Goal: Information Seeking & Learning: Learn about a topic

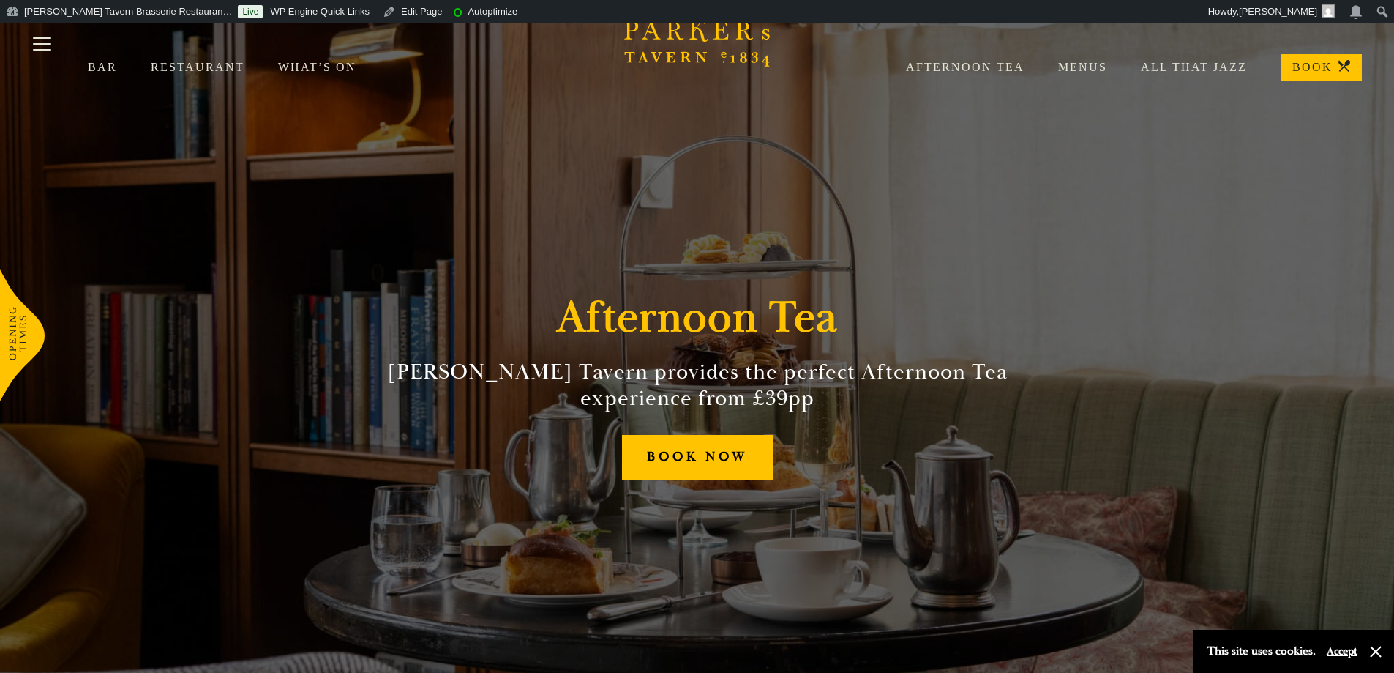
click at [984, 55] on div "Afternoon Tea Menus All That Jazz BOOK" at bounding box center [1117, 67] width 490 height 26
click at [980, 71] on link "Afternoon Tea" at bounding box center [948, 67] width 152 height 15
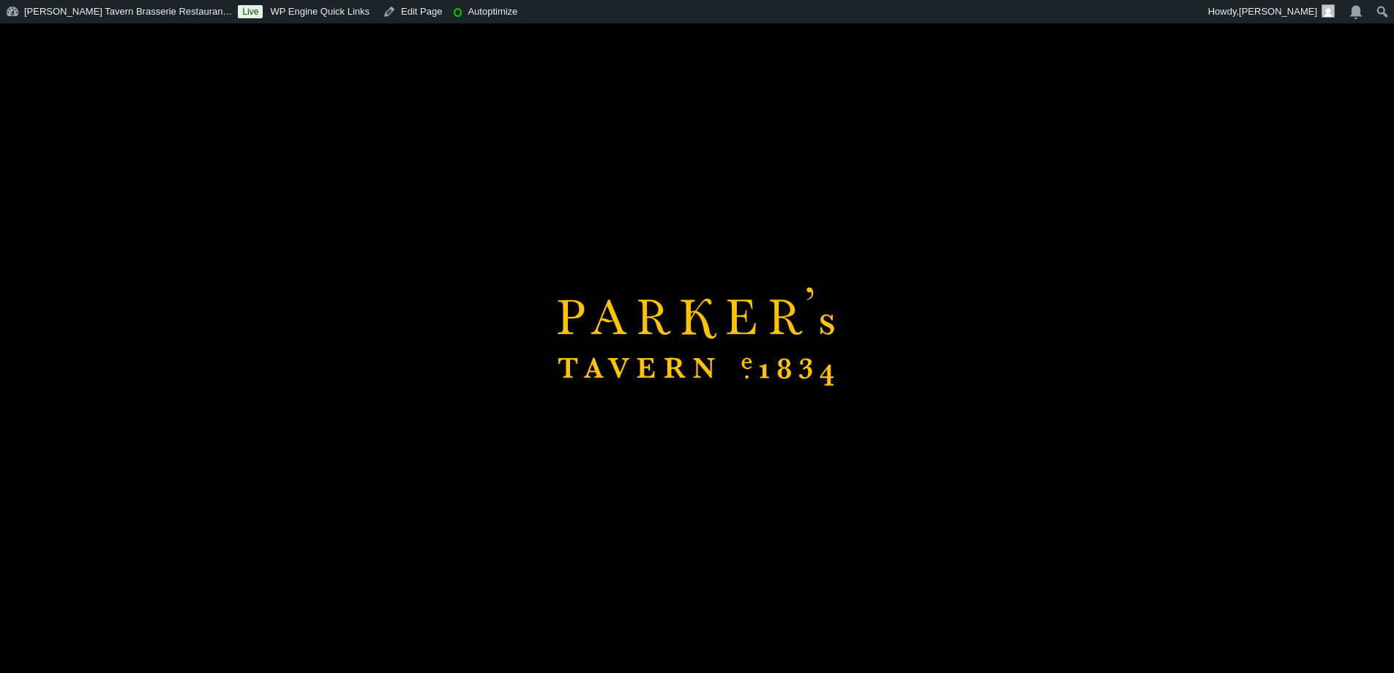
scroll to position [220, 0]
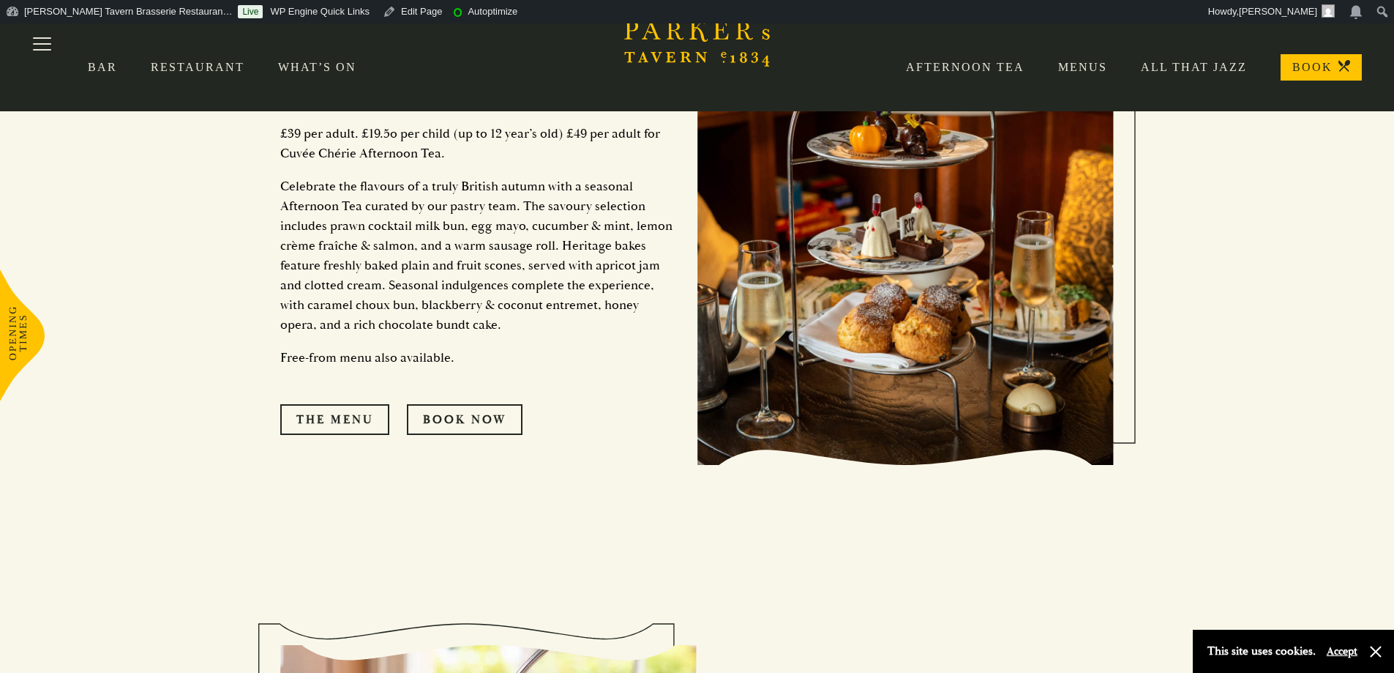
scroll to position [512, 0]
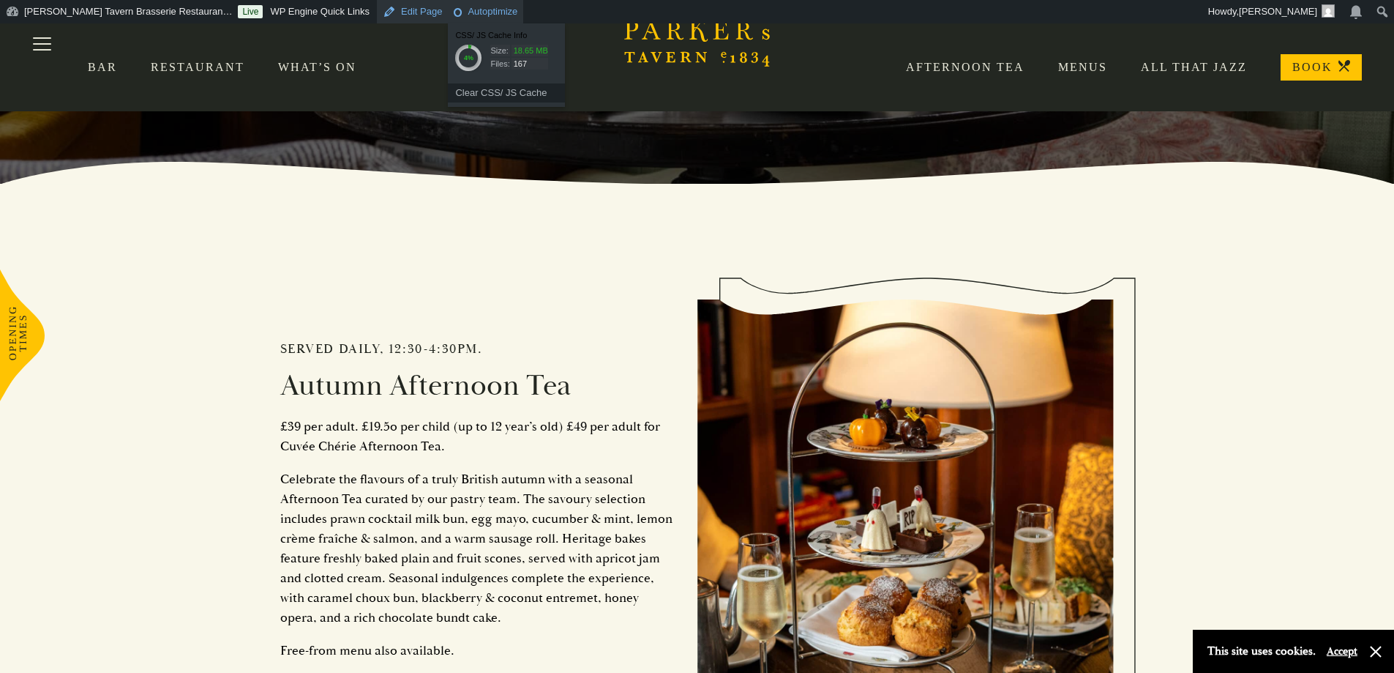
click at [377, 10] on link "Edit Page" at bounding box center [412, 11] width 71 height 23
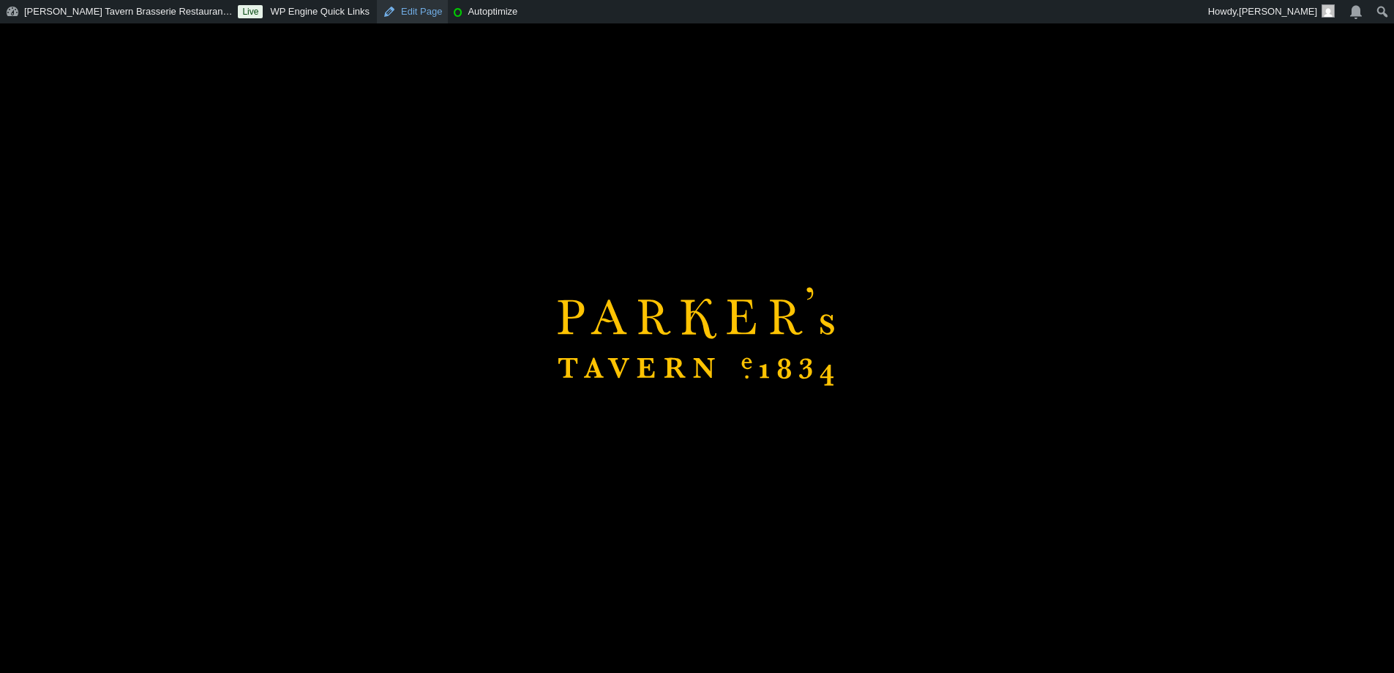
scroll to position [659, 0]
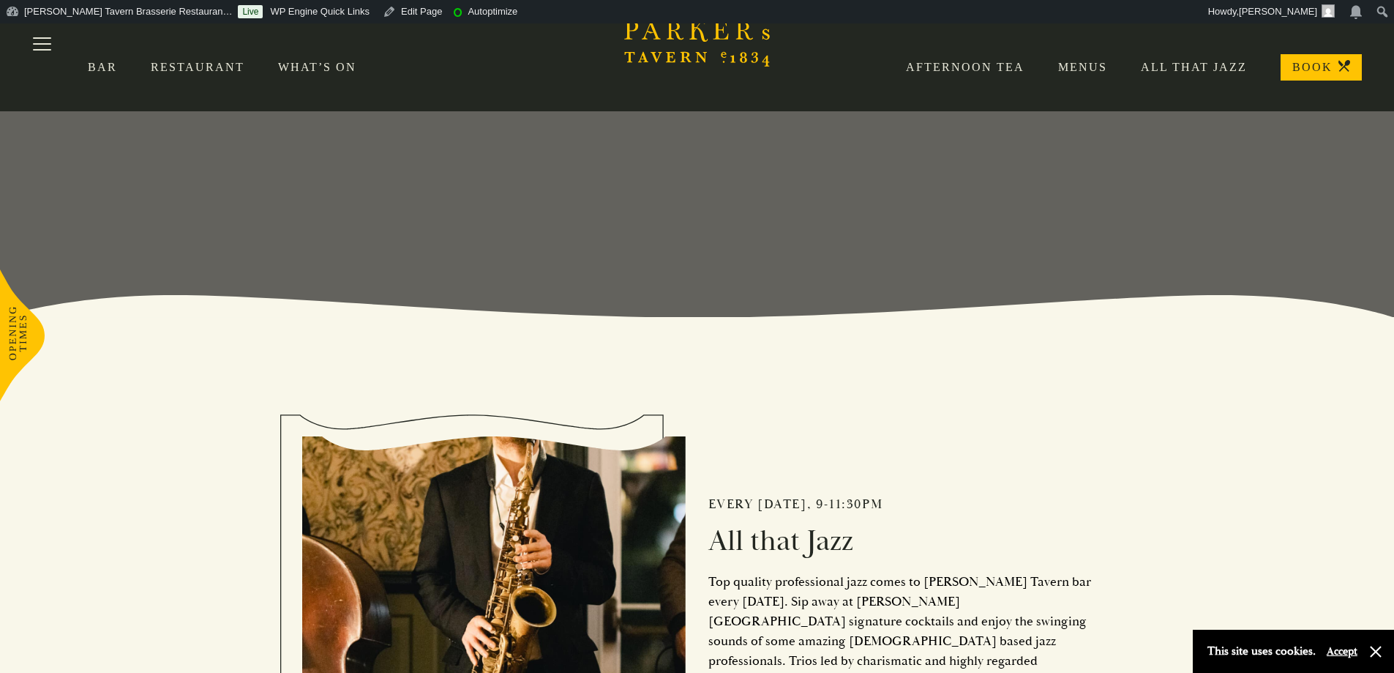
scroll to position [220, 0]
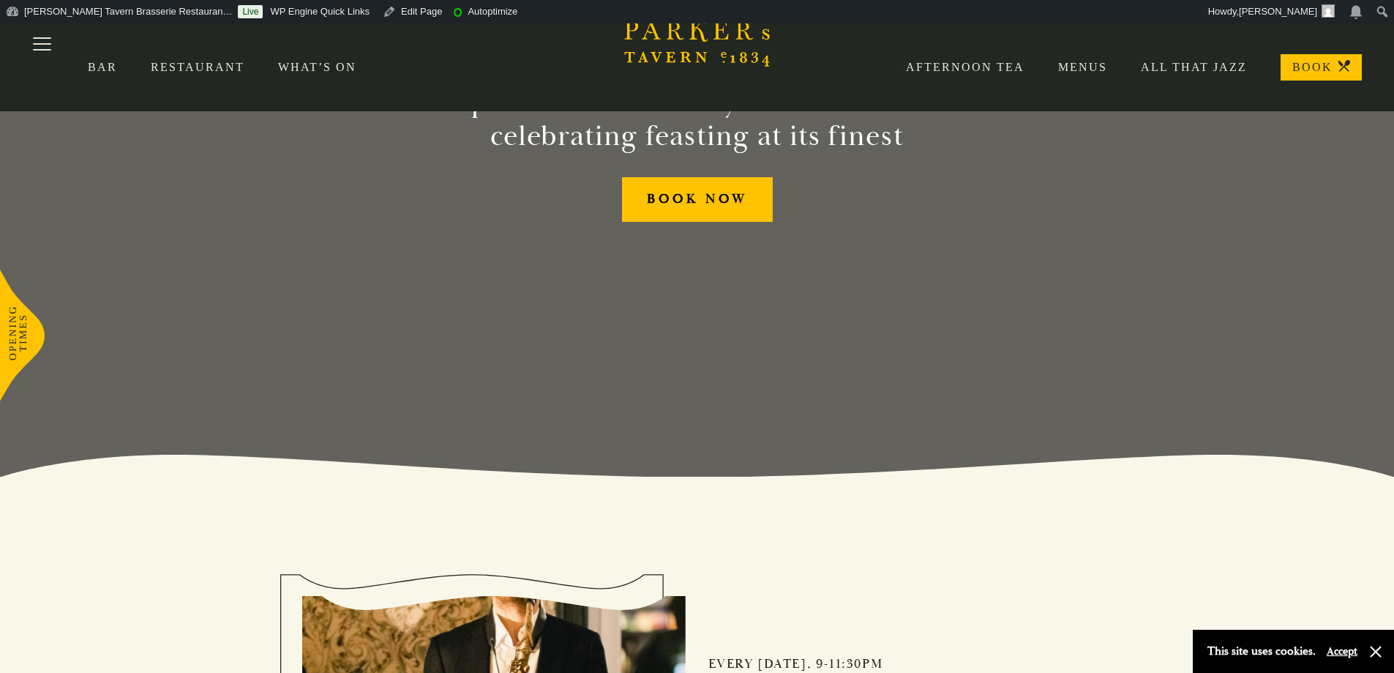
click at [945, 70] on link "Afternoon Tea" at bounding box center [948, 67] width 152 height 15
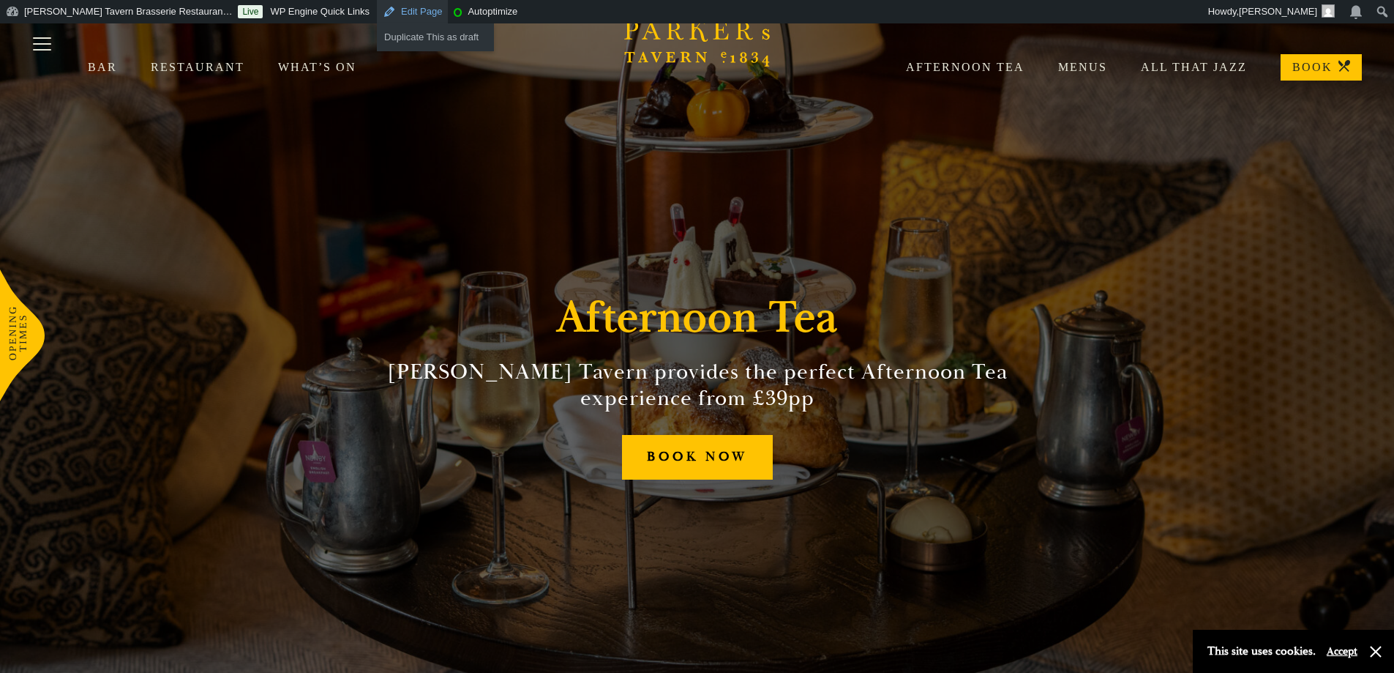
click at [377, 18] on link "Edit Page" at bounding box center [412, 11] width 71 height 23
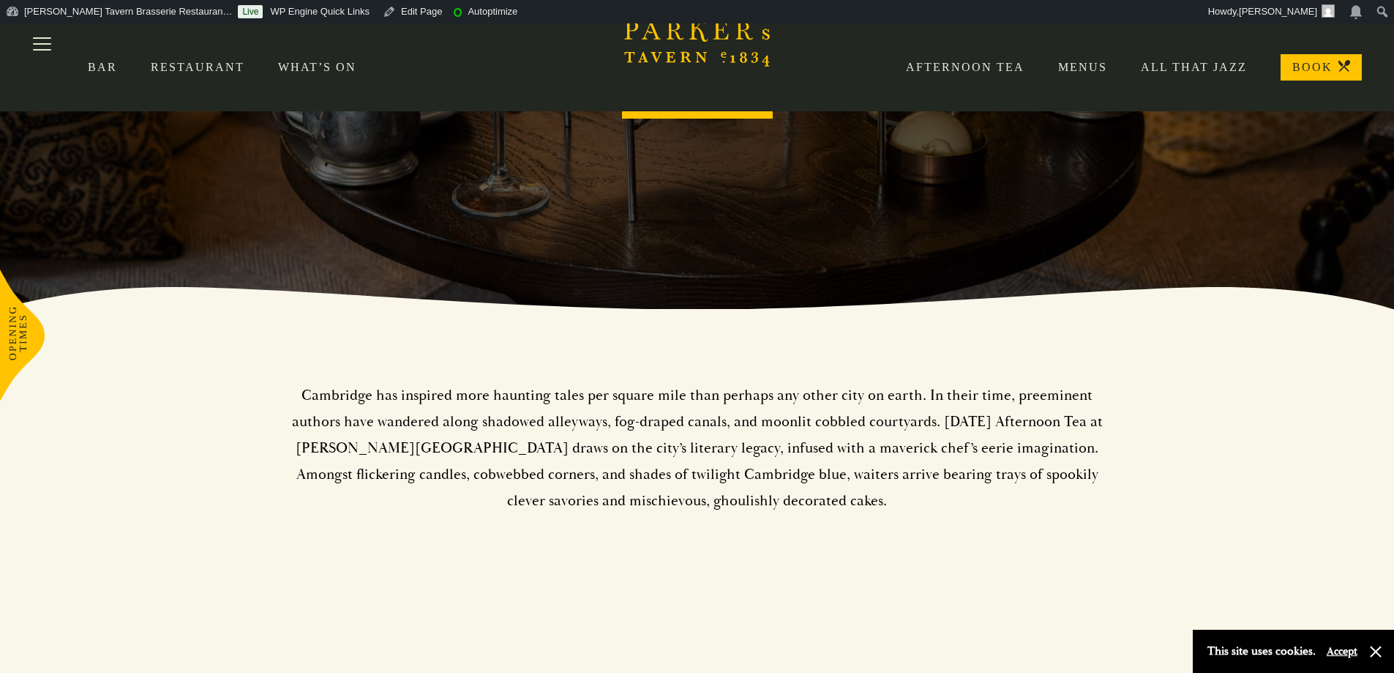
scroll to position [220, 0]
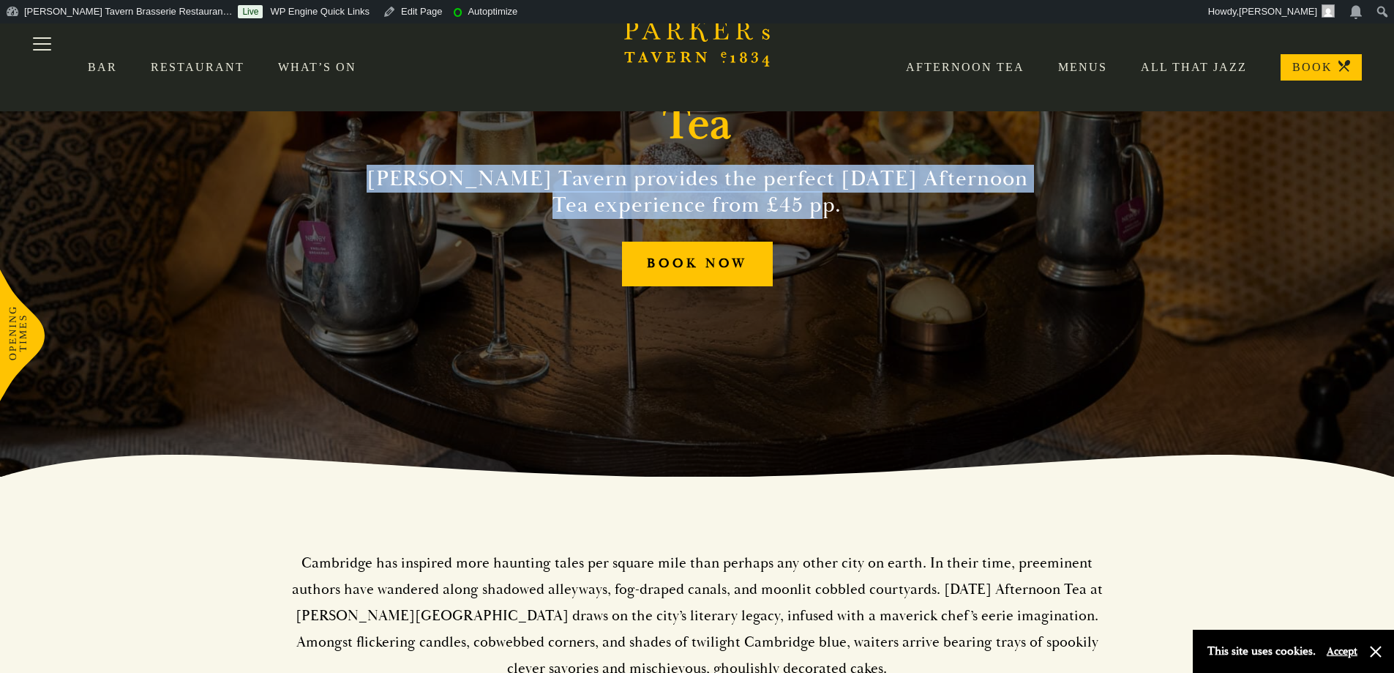
drag, startPoint x: 382, startPoint y: 179, endPoint x: 823, endPoint y: 212, distance: 441.8
click at [822, 212] on h2 "Parker’s Tavern provides the perfect Halloween Afternoon Tea experience from £4…" at bounding box center [698, 191] width 668 height 53
copy h2 "Parker’s Tavern provides the perfect Halloween Afternoon Tea experience from £4…"
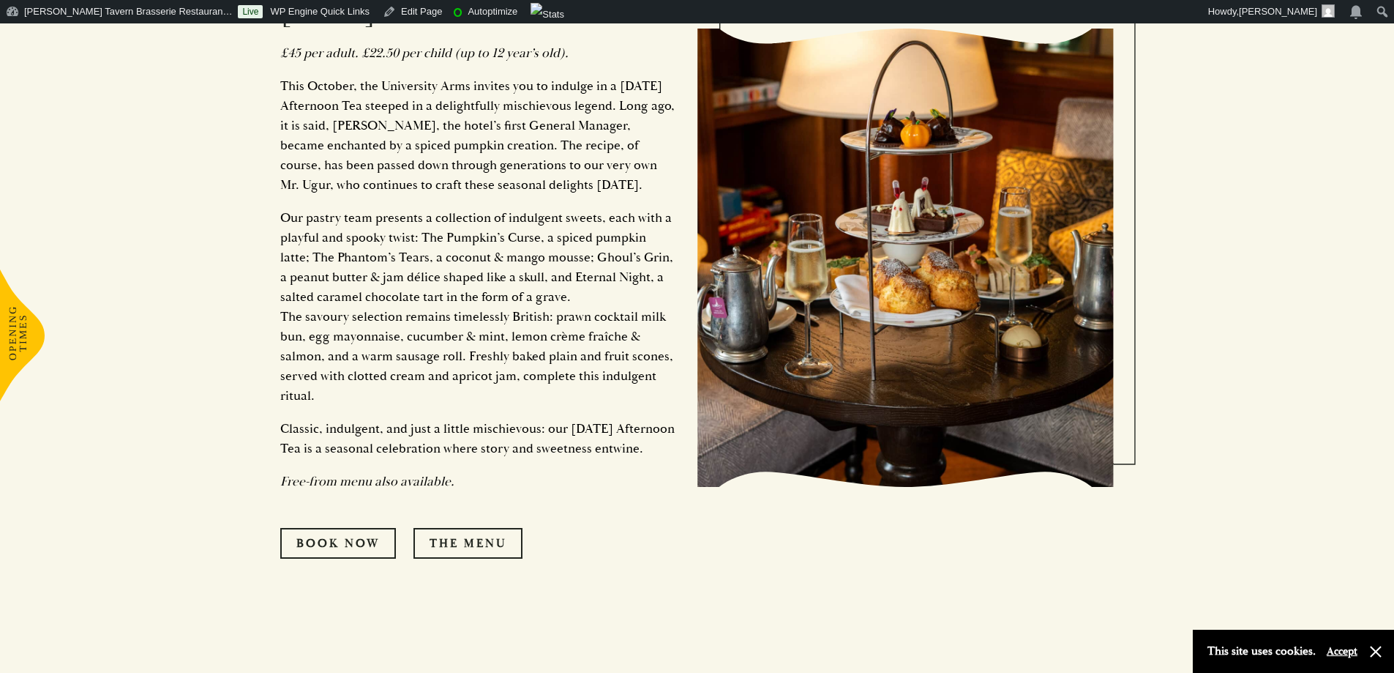
scroll to position [1239, 0]
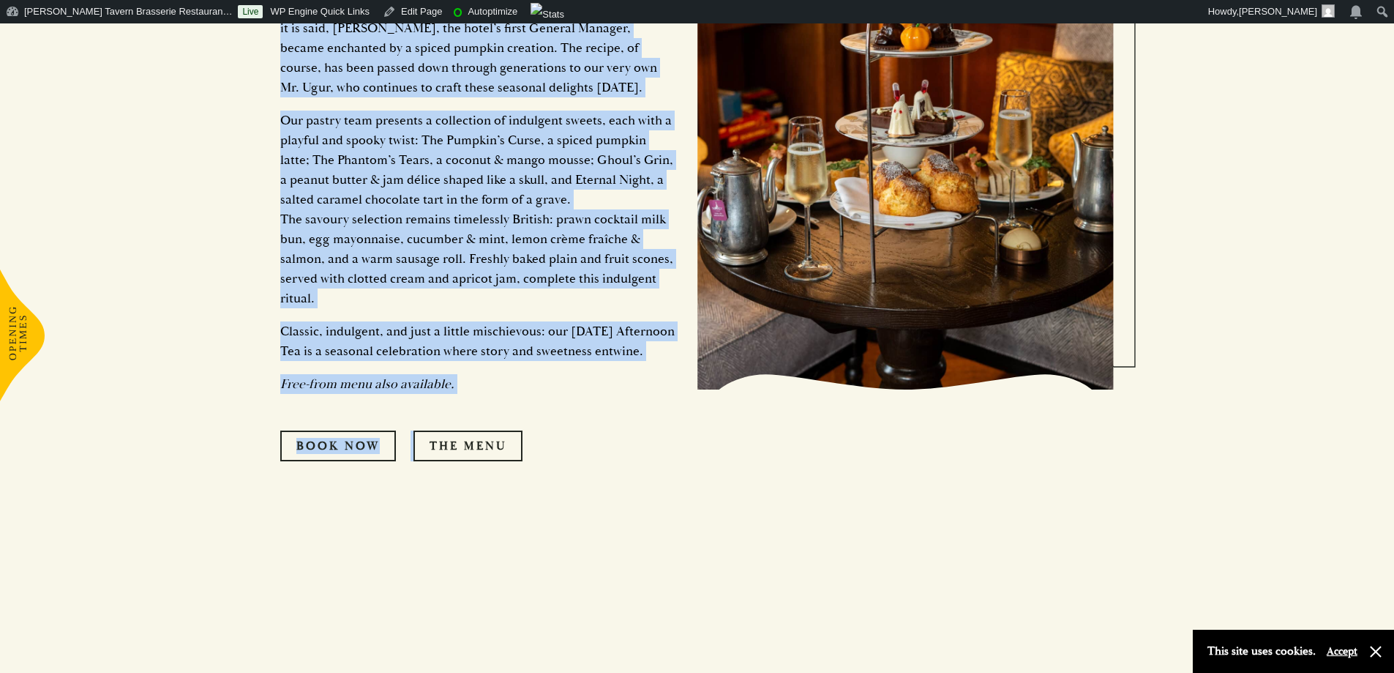
drag, startPoint x: 288, startPoint y: 316, endPoint x: 437, endPoint y: 394, distance: 168.3
click at [436, 400] on div "Served from Tuesday 7th October Halloween Afternoon Tea £45 per adult. £22.50 p…" at bounding box center [488, 160] width 417 height 748
click at [442, 361] on p "Classic, indulgent, and just a little mischievous: our [DATE] Afternoon Tea is …" at bounding box center [477, 341] width 395 height 40
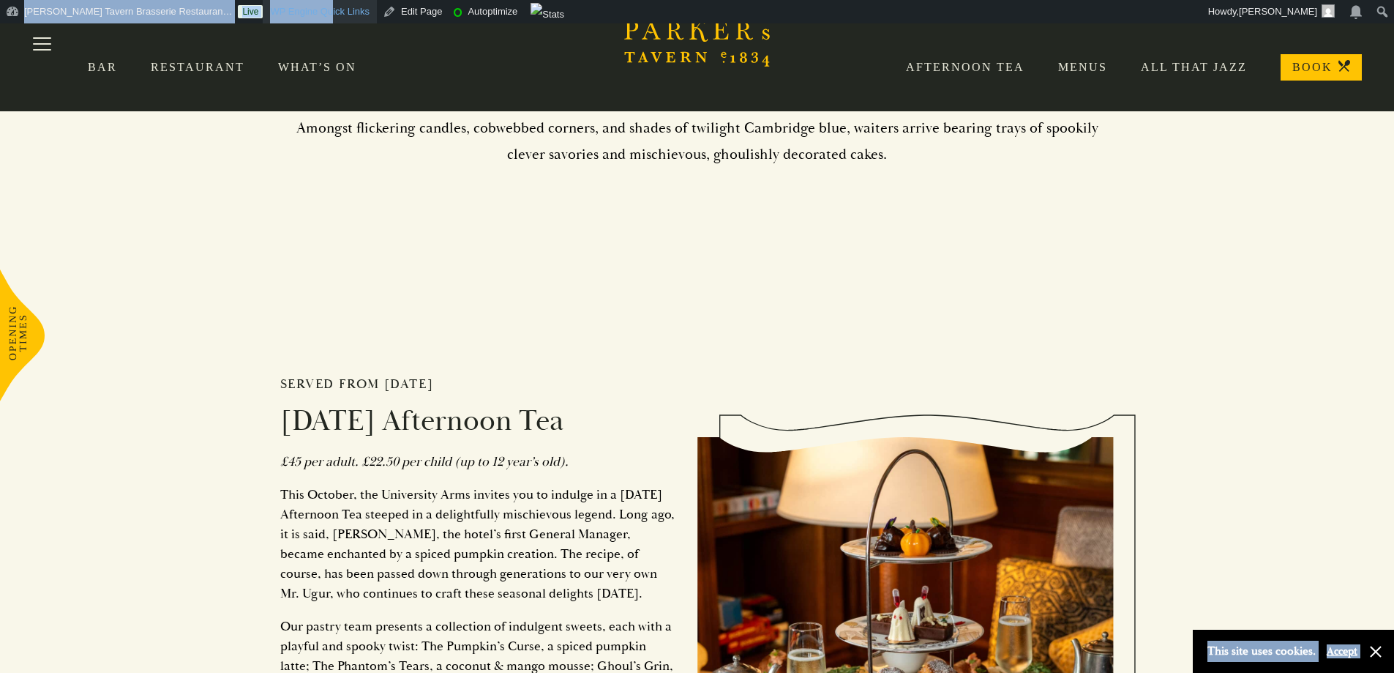
scroll to position [680, 0]
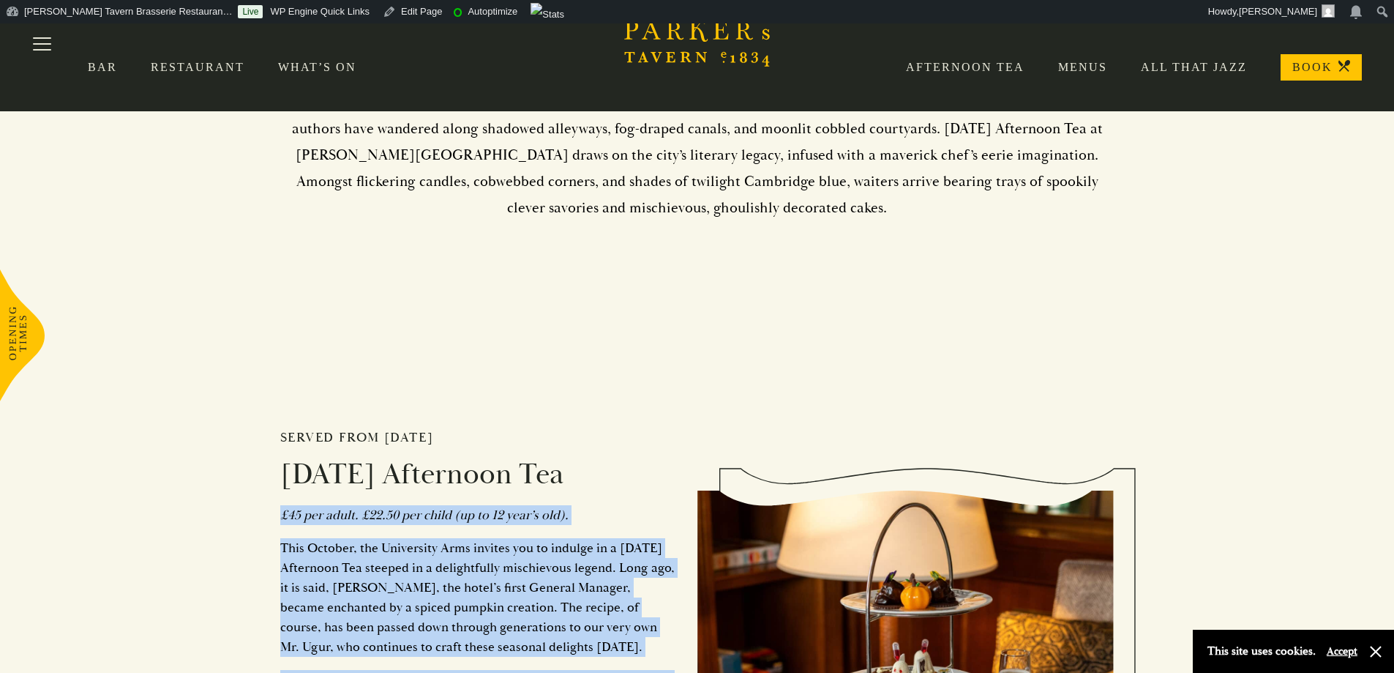
drag, startPoint x: 460, startPoint y: 411, endPoint x: 279, endPoint y: 514, distance: 207.8
copy div "£45 per adult. £22.50 per child (up to 12 year’s old). This October, the Univer…"
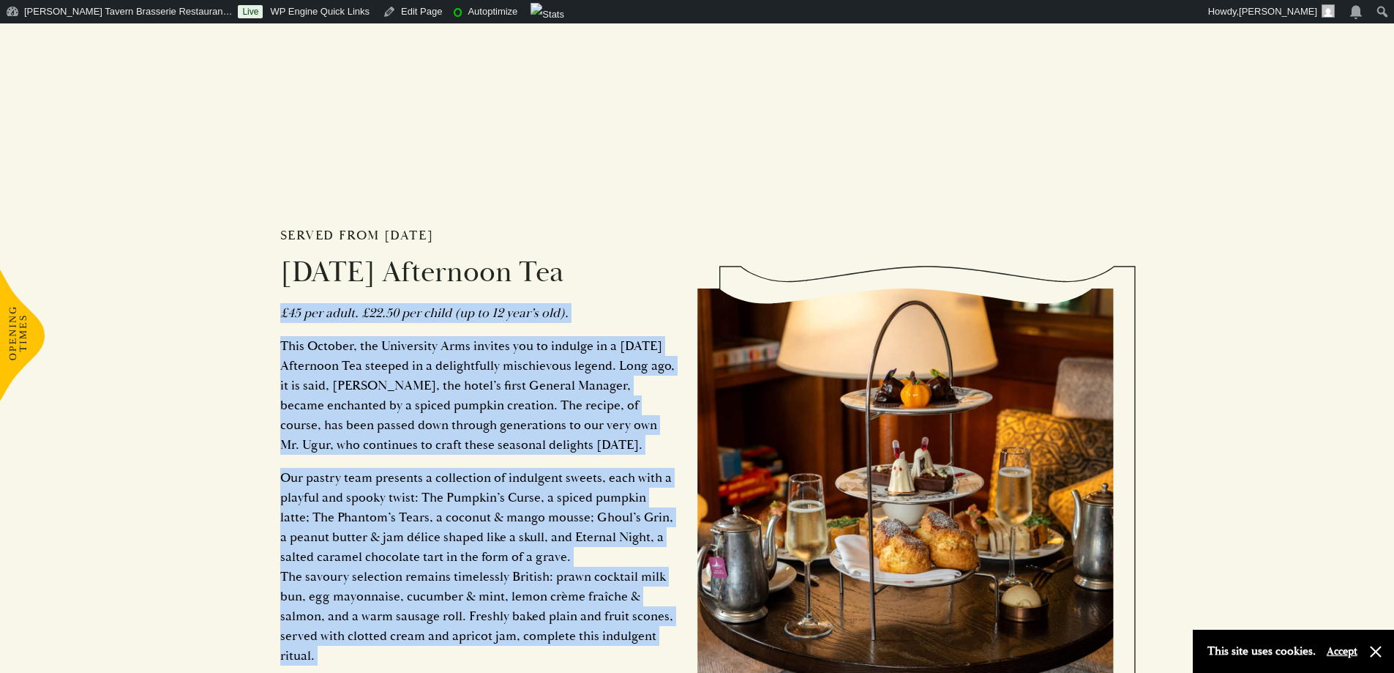
scroll to position [1046, 0]
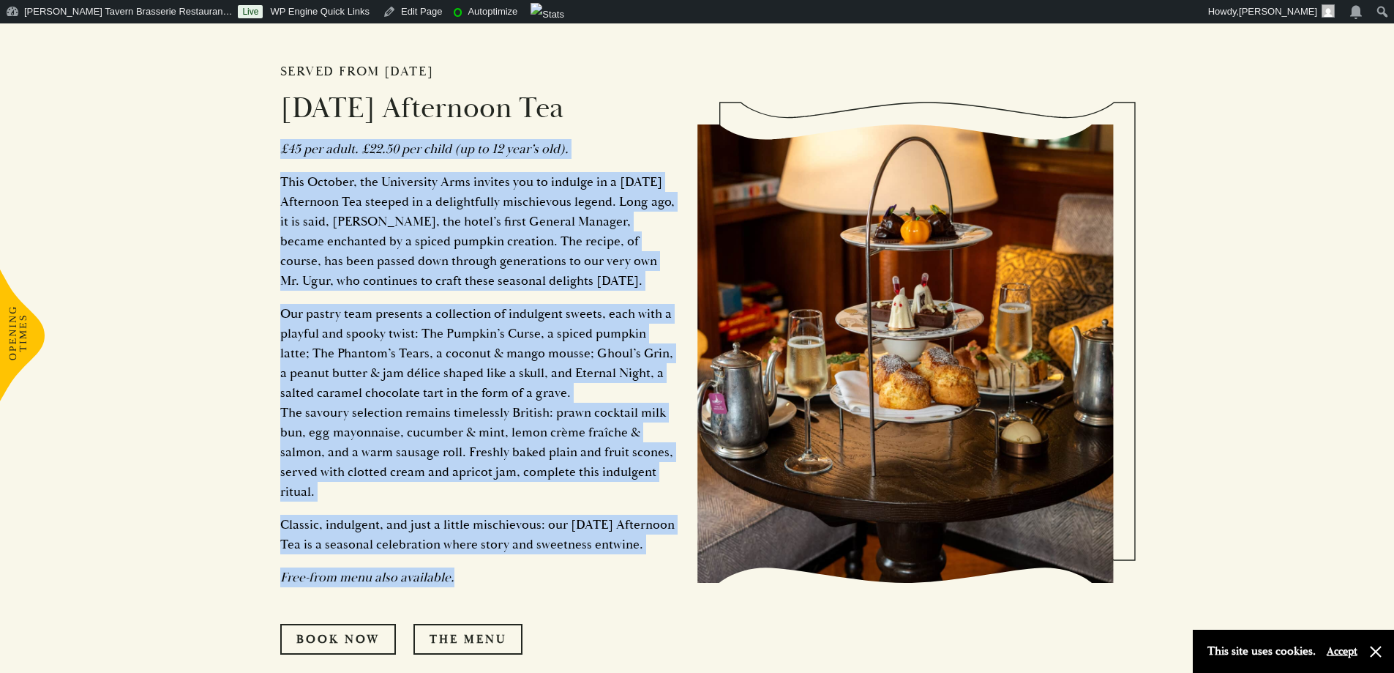
click at [384, 253] on p "This October, the University Arms invites you to indulge in a [DATE] Afternoon …" at bounding box center [477, 231] width 395 height 119
drag, startPoint x: 277, startPoint y: 147, endPoint x: 460, endPoint y: 570, distance: 460.9
click at [465, 588] on div "Served from Tuesday 7th October Halloween Afternoon Tea £45 per adult. £22.50 p…" at bounding box center [697, 348] width 878 height 885
copy div "£45 per adult. £22.50 per child (up to 12 year’s old). This October, the Univer…"
click at [377, 5] on link "Edit Page" at bounding box center [412, 11] width 71 height 23
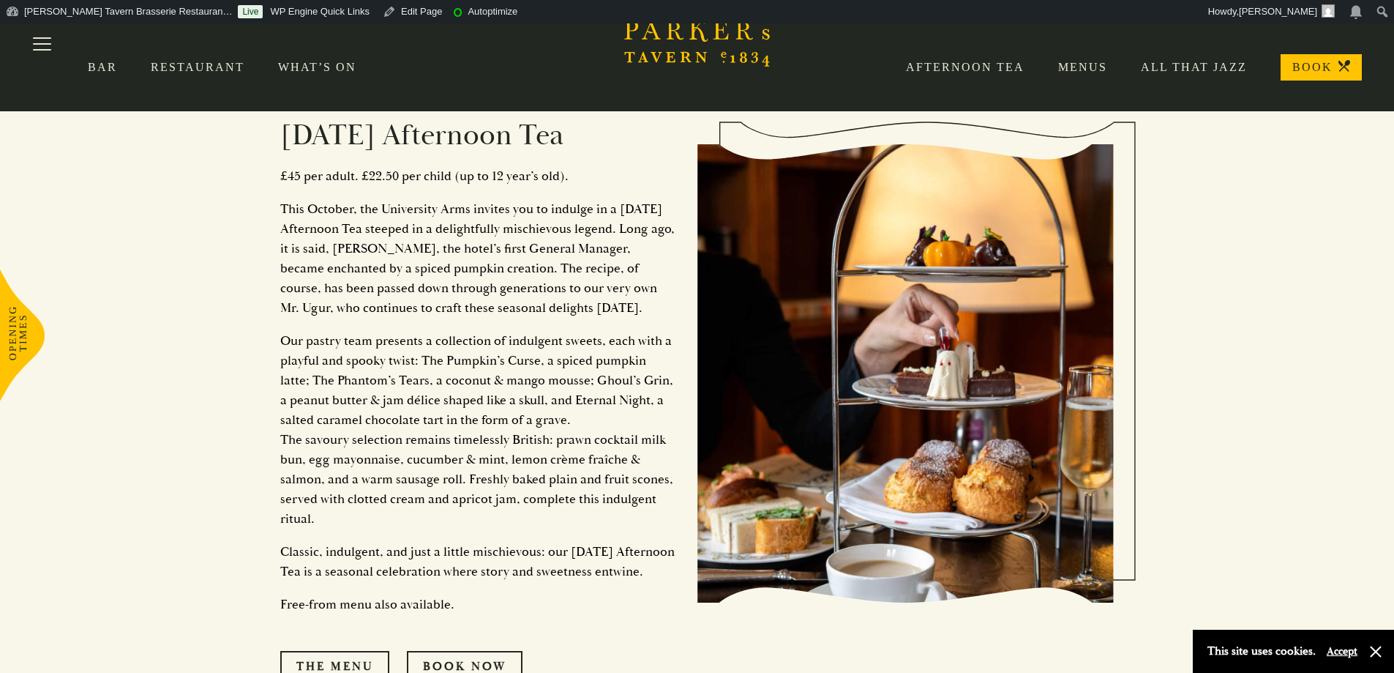
scroll to position [659, 0]
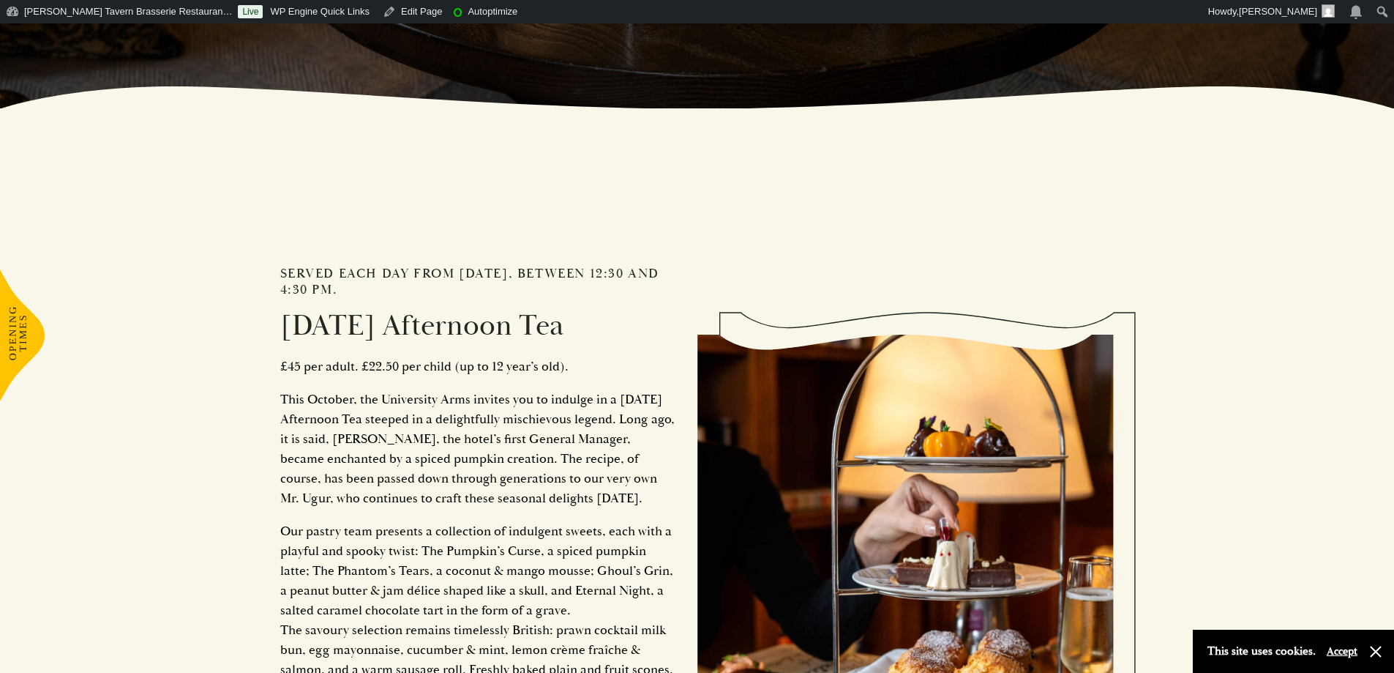
scroll to position [659, 0]
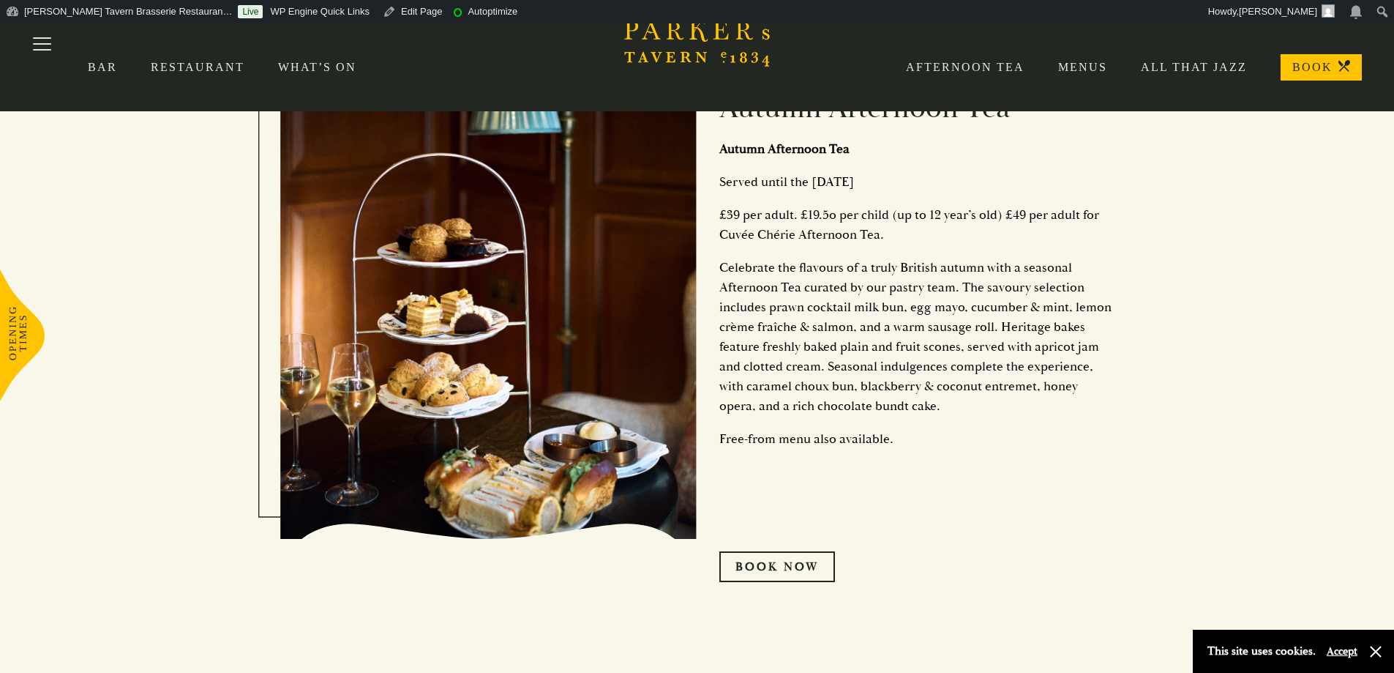
scroll to position [659, 0]
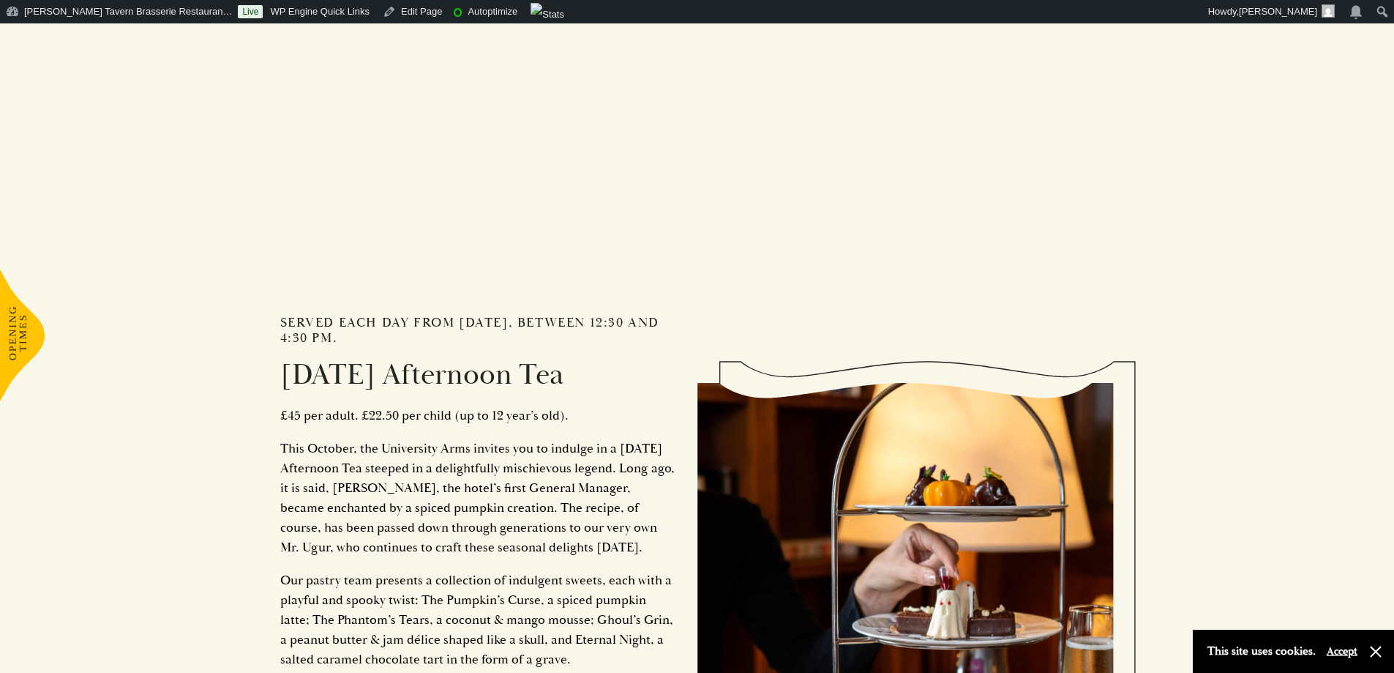
scroll to position [1317, 0]
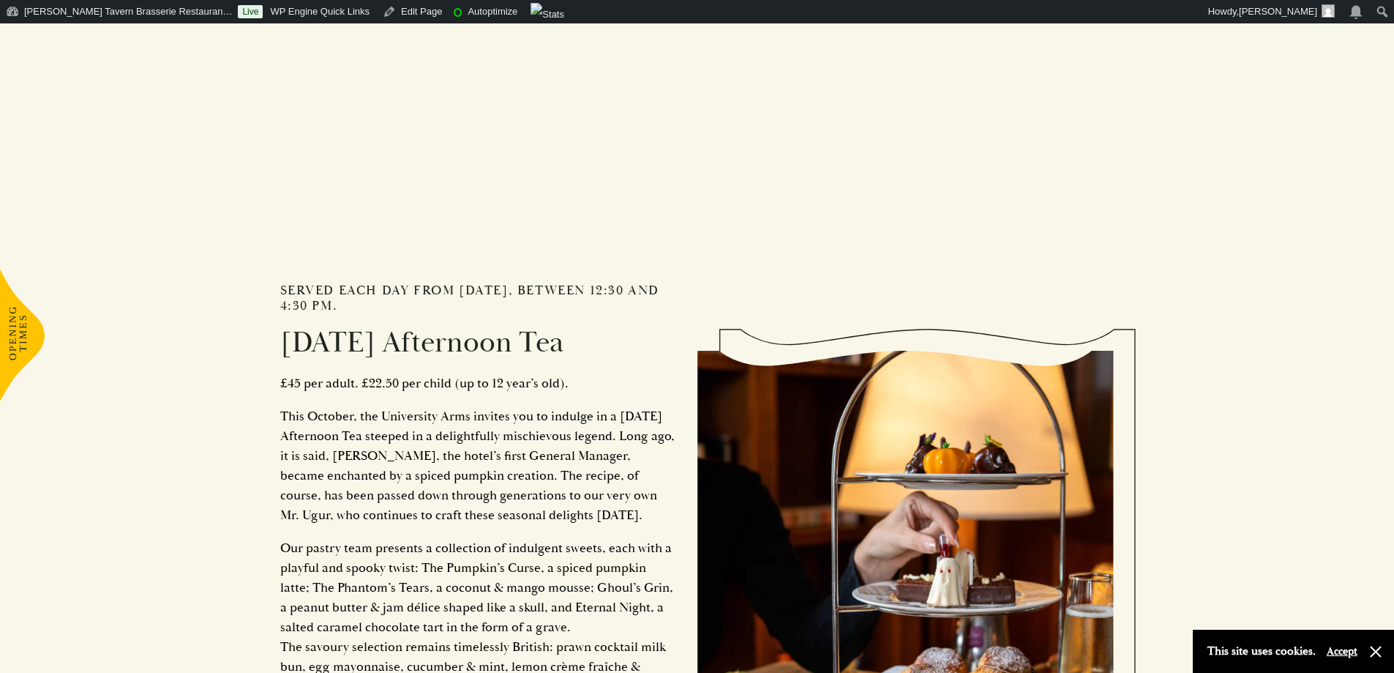
drag, startPoint x: 571, startPoint y: 288, endPoint x: 514, endPoint y: 311, distance: 61.7
click at [514, 311] on h2 "Served each day from [DATE], between 12:30 and 4:30 pm." at bounding box center [477, 298] width 395 height 31
copy h2 "between 12:30 and 4:30 pm."
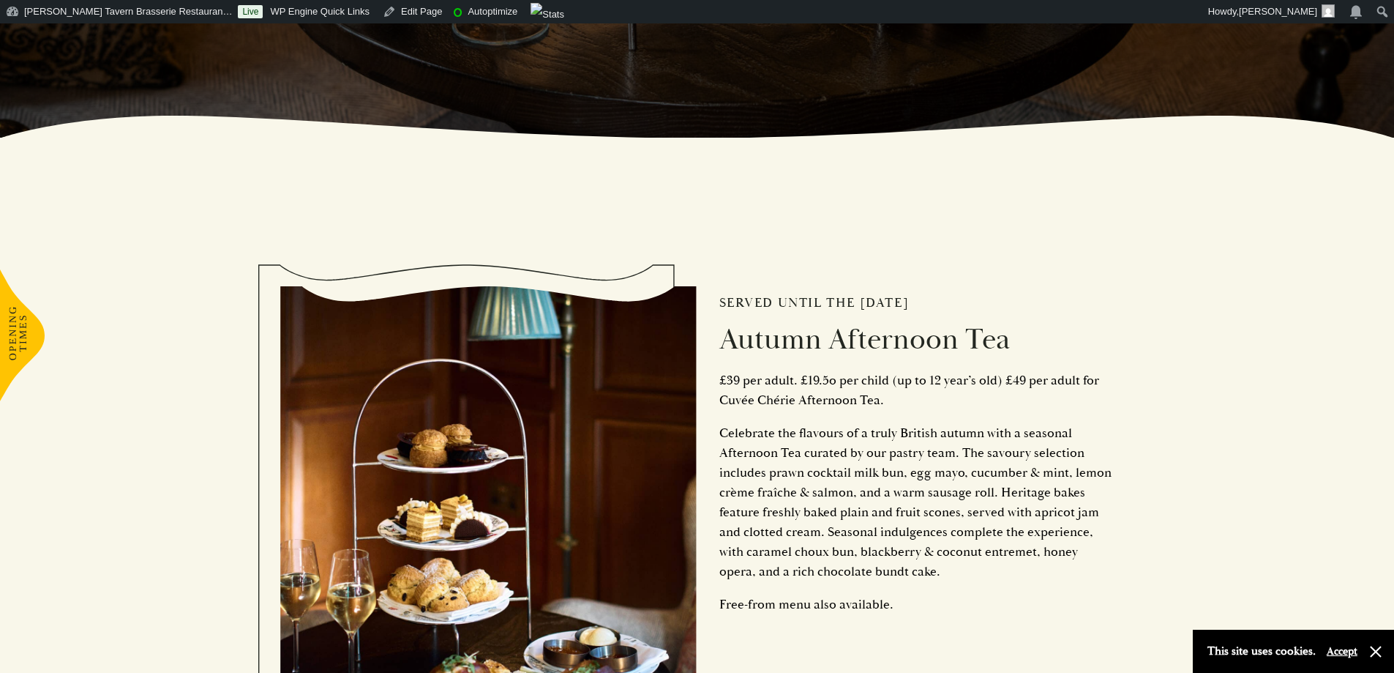
scroll to position [659, 0]
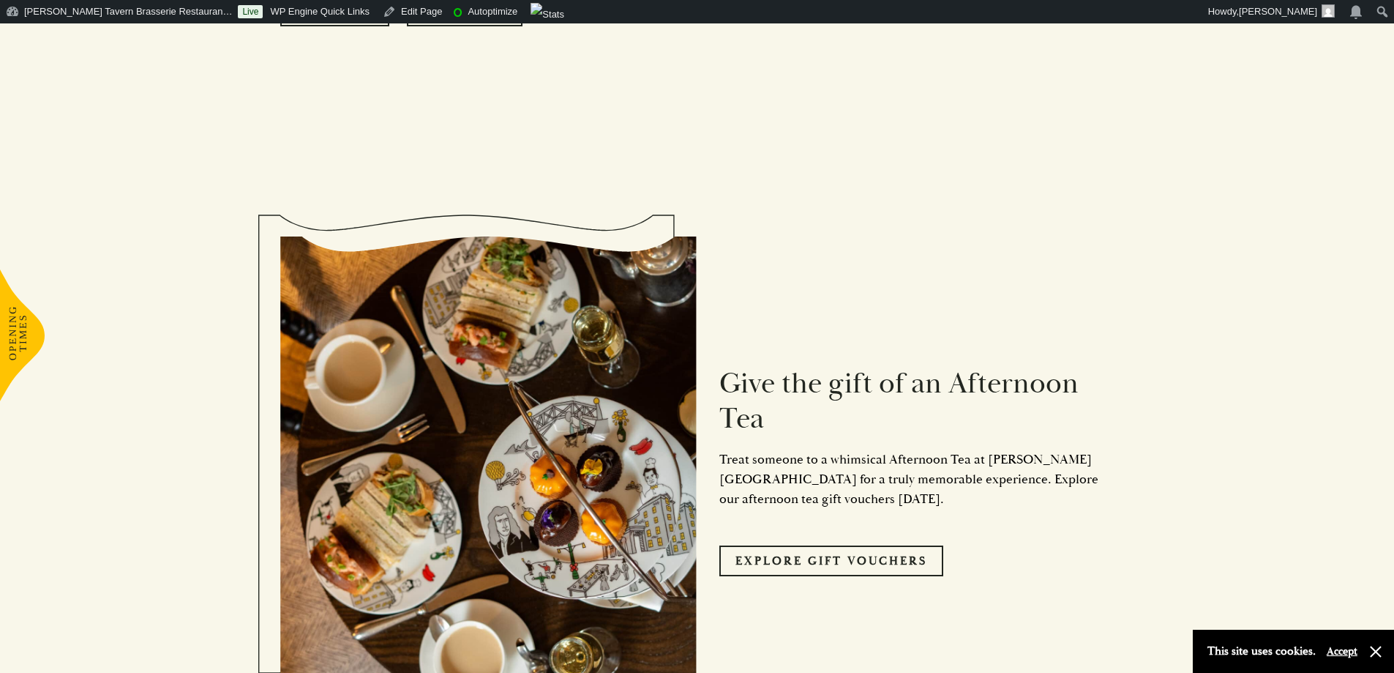
scroll to position [2562, 0]
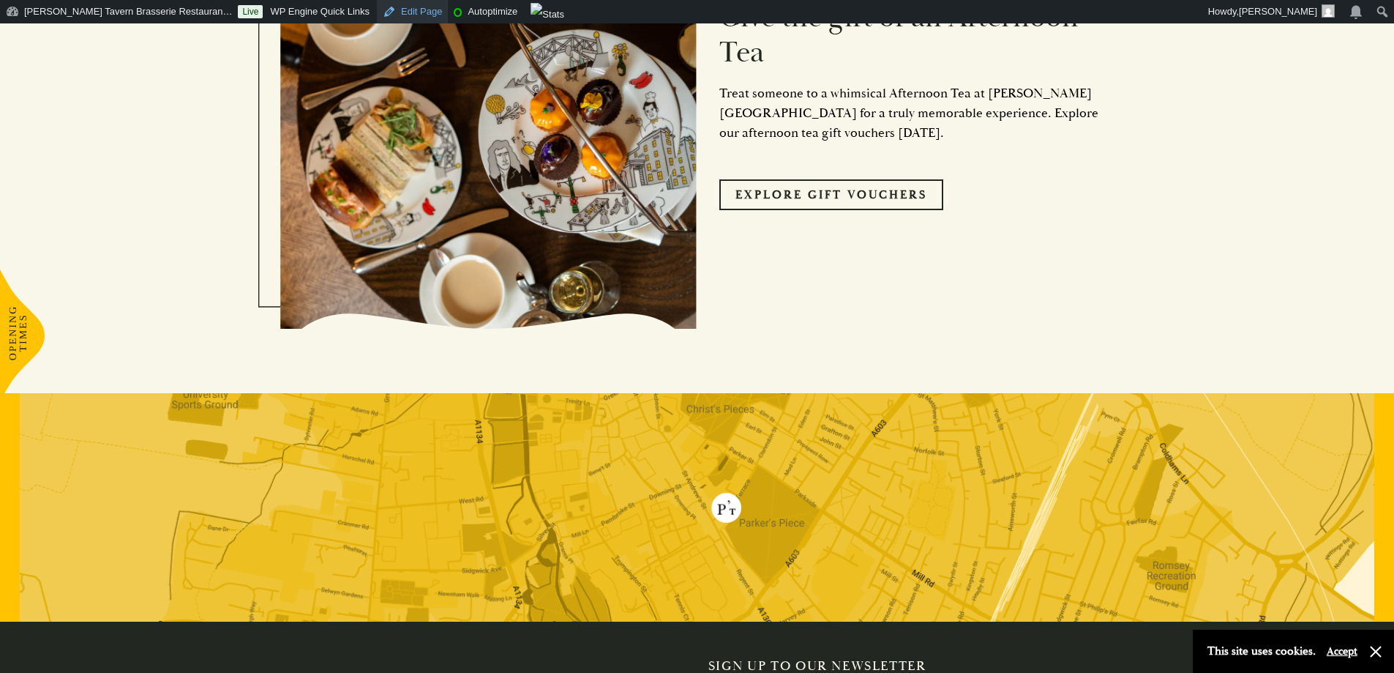
click at [377, 14] on link "Edit Page" at bounding box center [412, 11] width 71 height 23
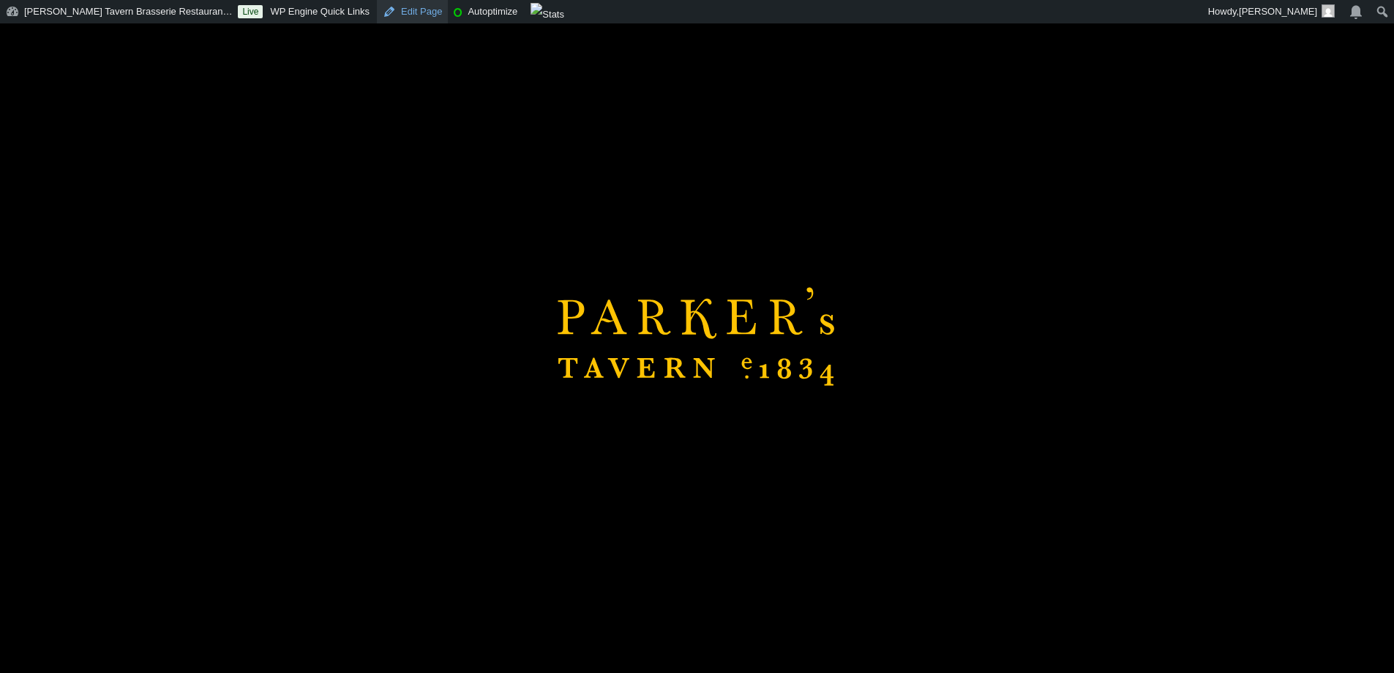
scroll to position [2854, 0]
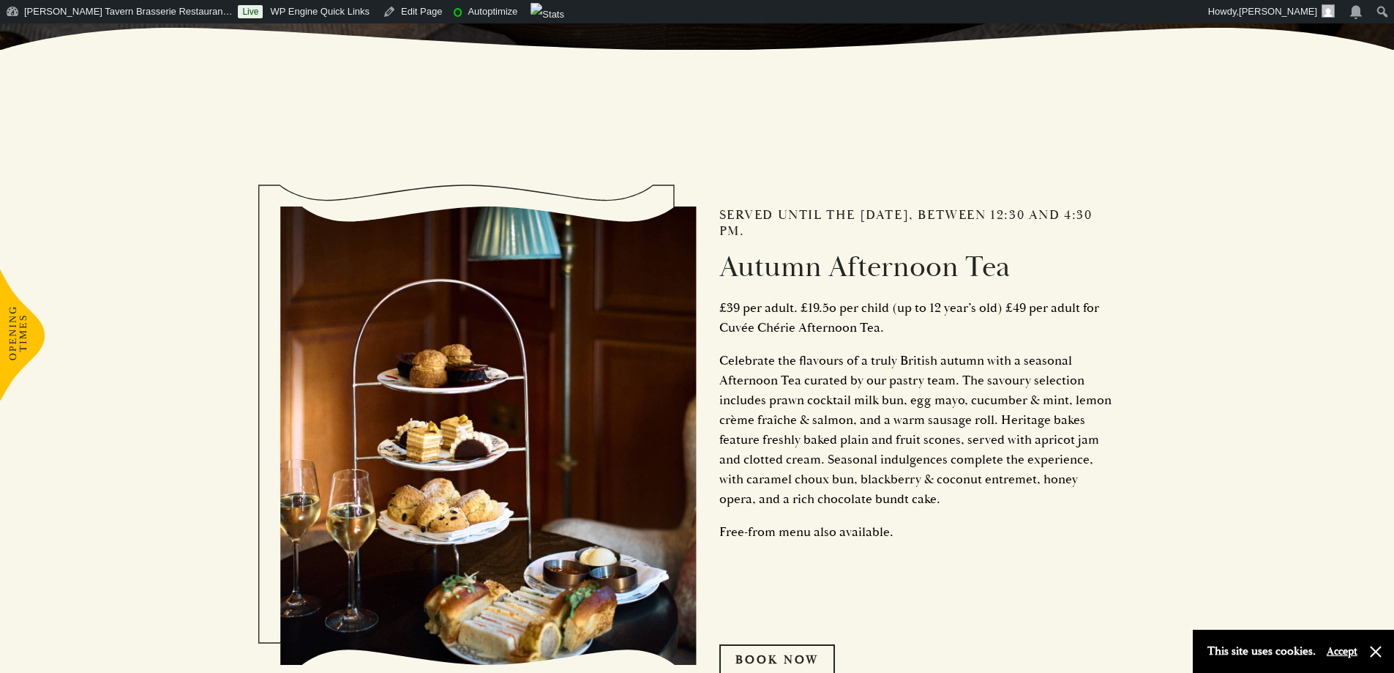
scroll to position [732, 0]
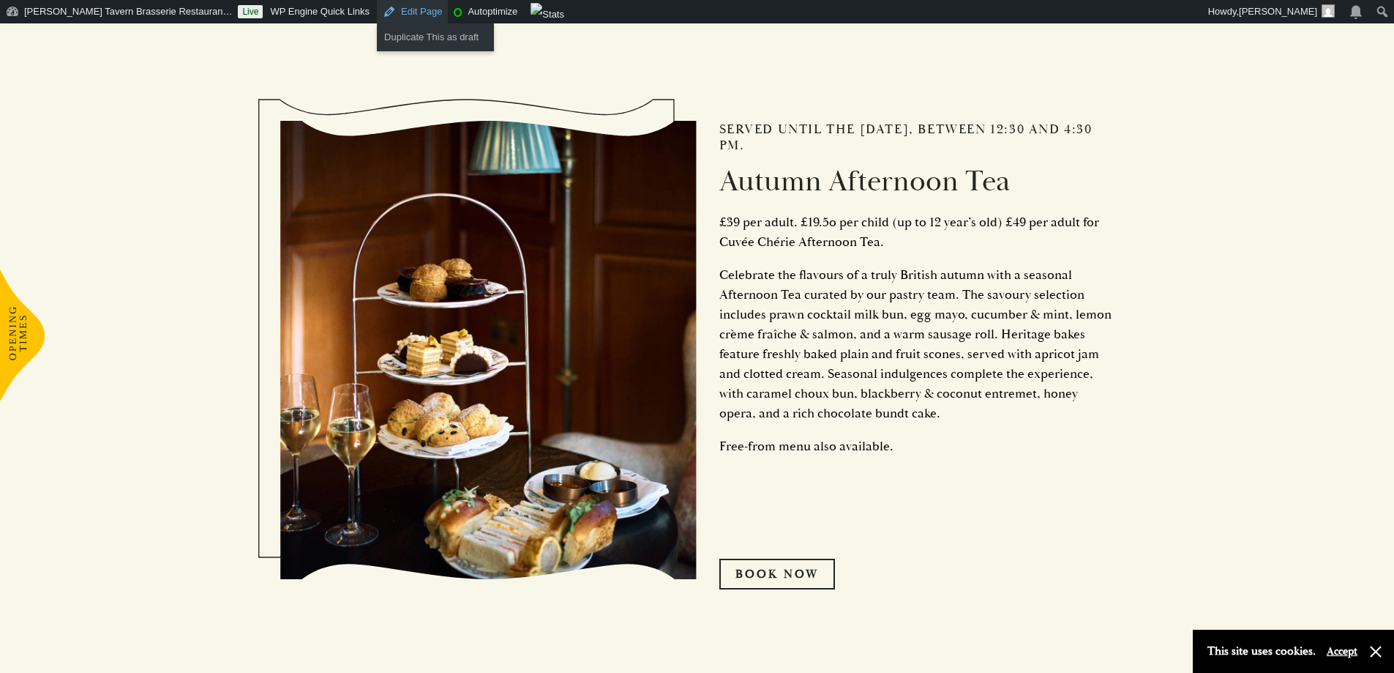
click at [377, 10] on link "Edit Page" at bounding box center [412, 11] width 71 height 23
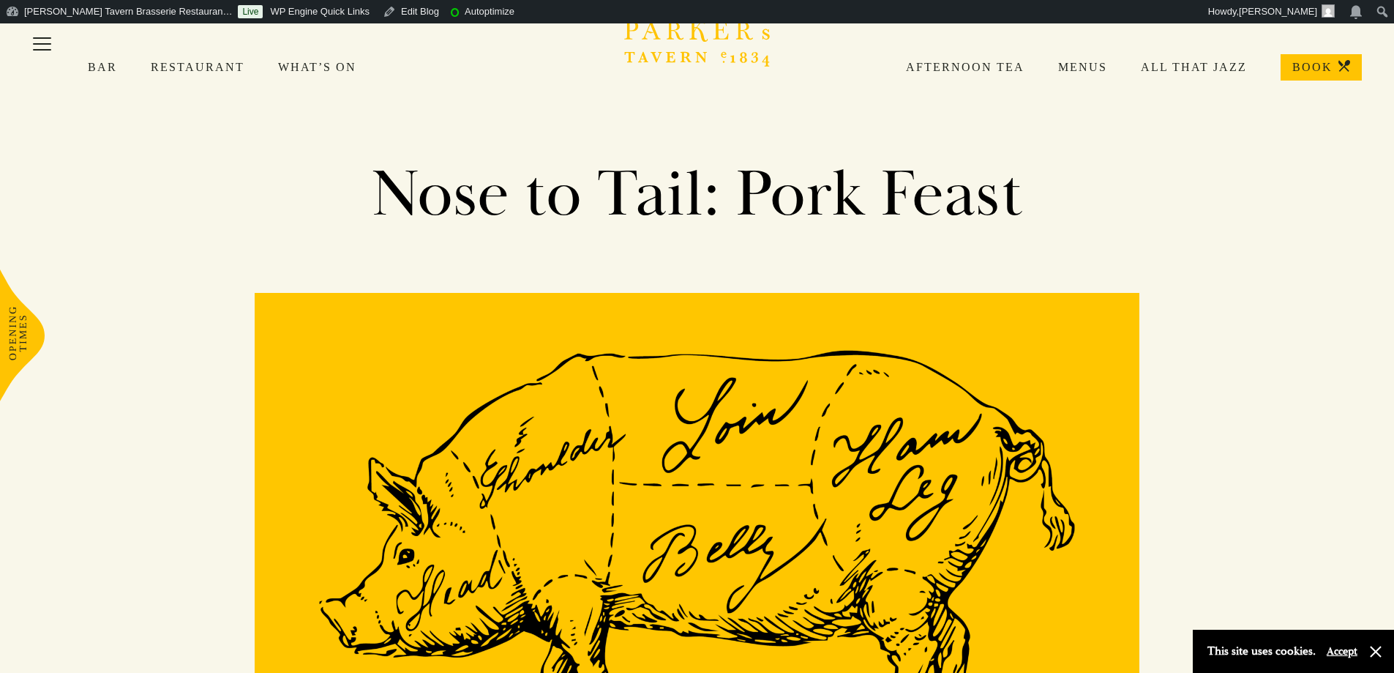
click at [984, 69] on link "Afternoon Tea" at bounding box center [948, 67] width 152 height 15
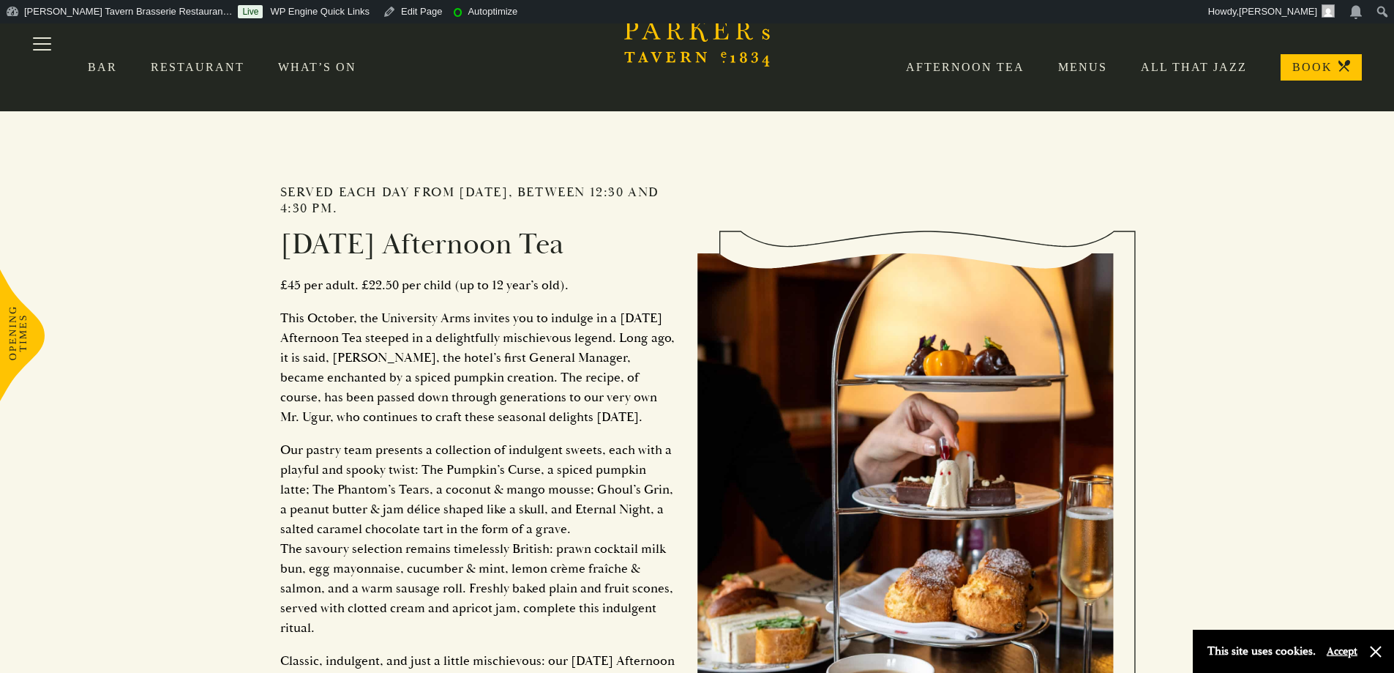
scroll to position [1317, 0]
